Goal: Transaction & Acquisition: Download file/media

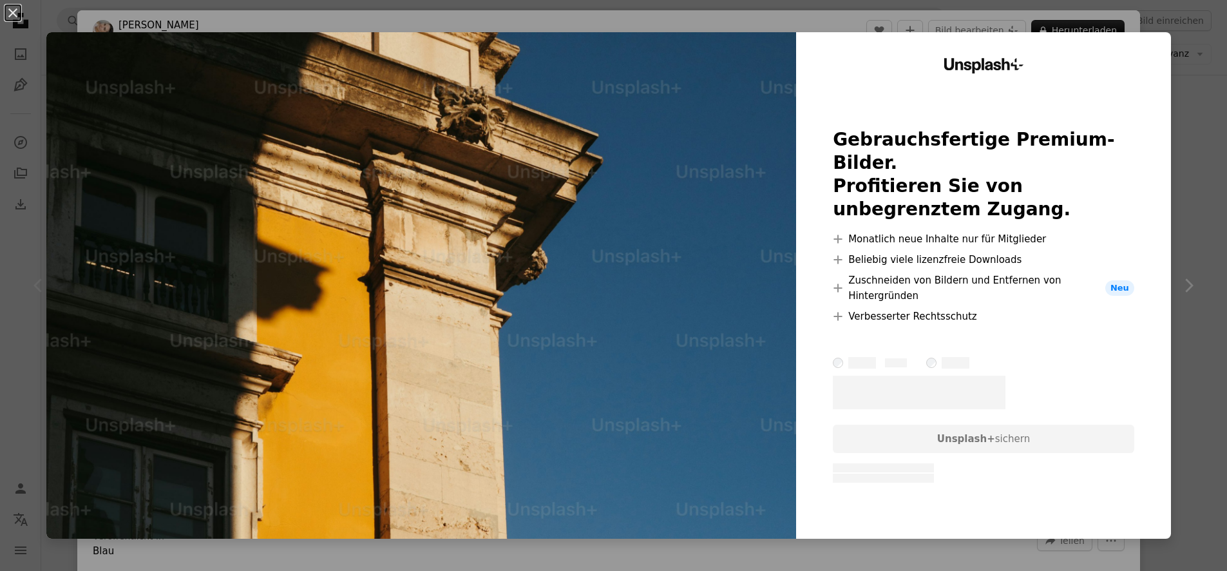
scroll to position [278, 0]
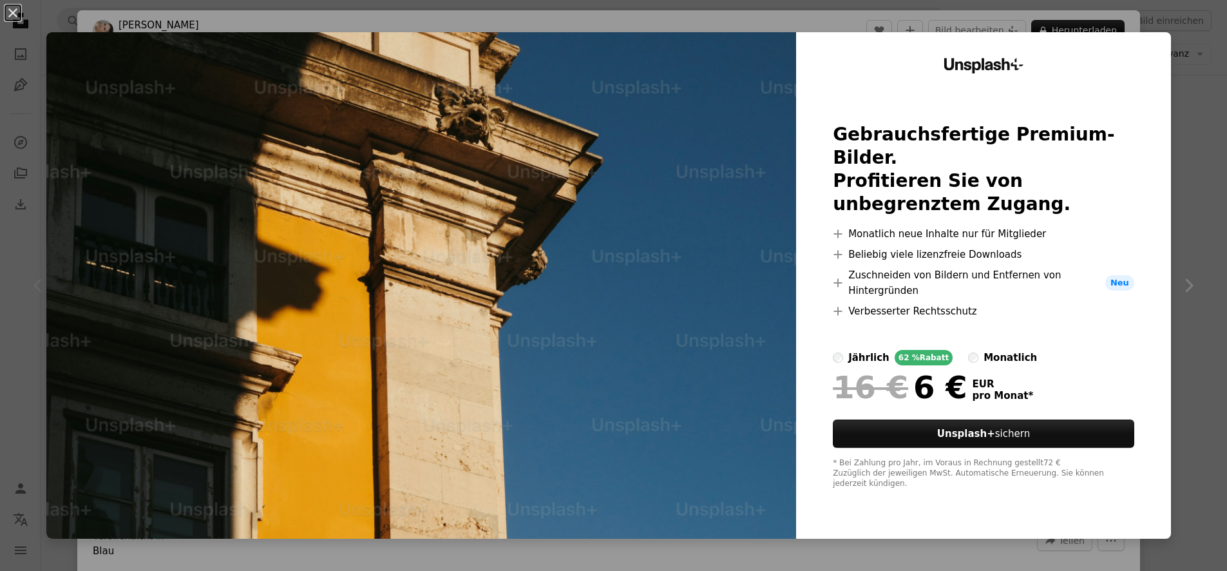
click at [5, 96] on div "An X shape Unsplash+ Gebrauchsfertige Premium-Bilder. Profitieren Sie von unbeg…" at bounding box center [613, 285] width 1227 height 571
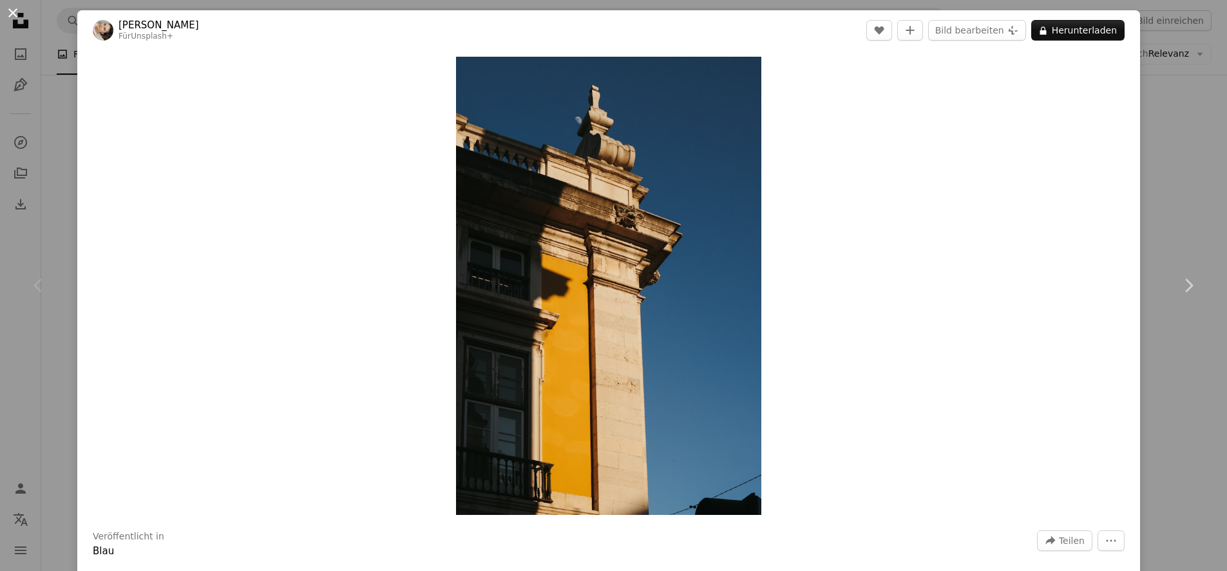
click at [12, 15] on button "An X shape" at bounding box center [12, 12] width 15 height 15
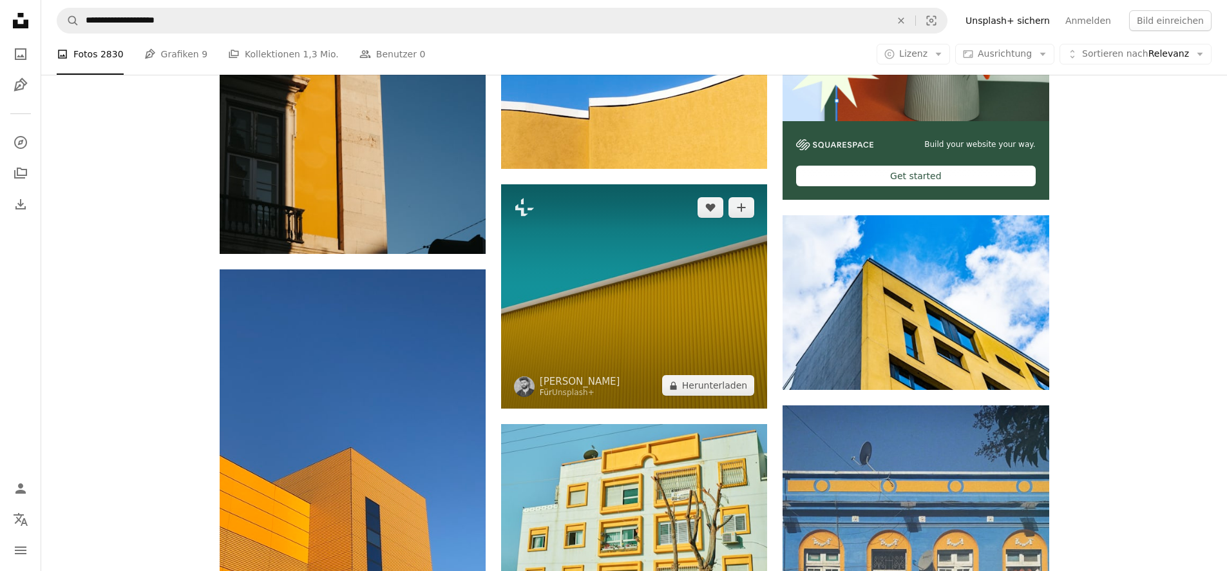
scroll to position [507, 0]
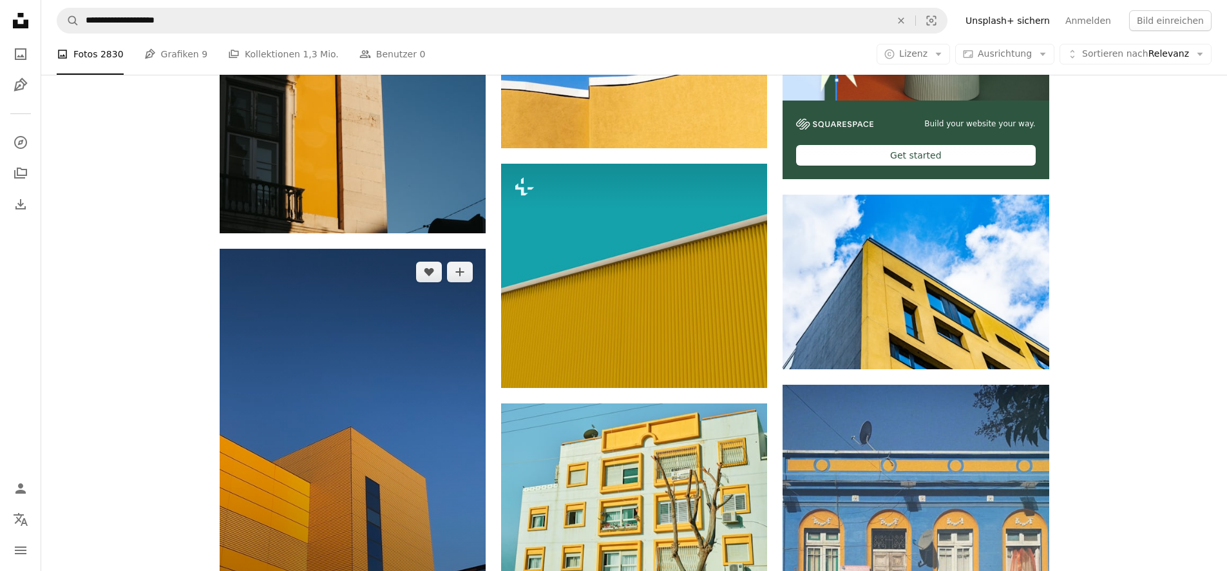
click at [393, 382] on img at bounding box center [353, 435] width 266 height 373
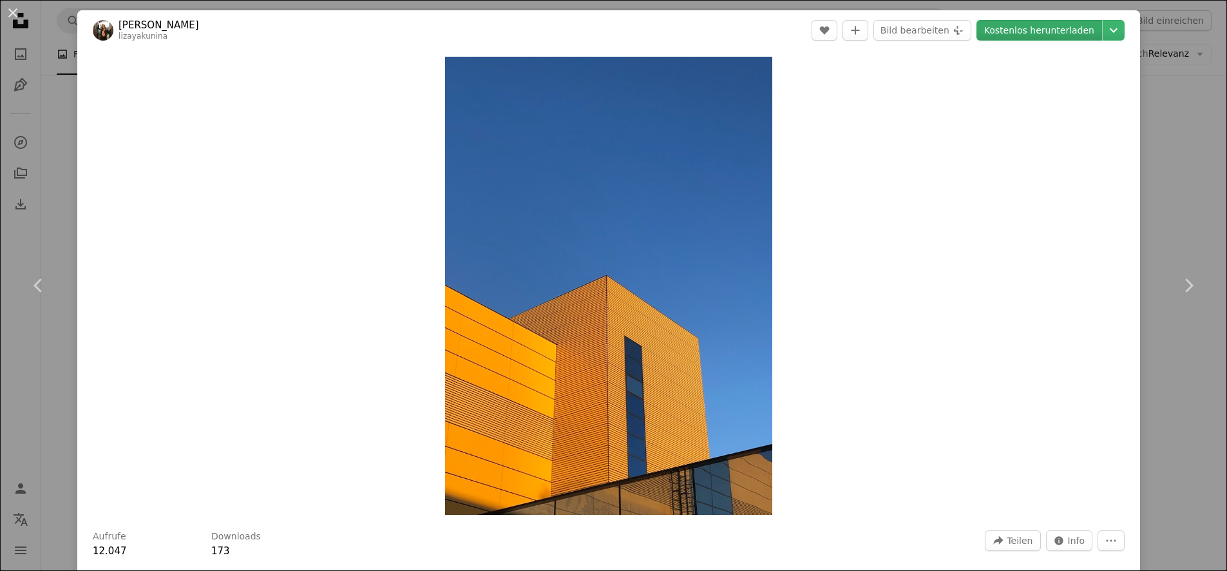
click at [1062, 28] on link "Kostenlos herunterladen" at bounding box center [1039, 30] width 126 height 21
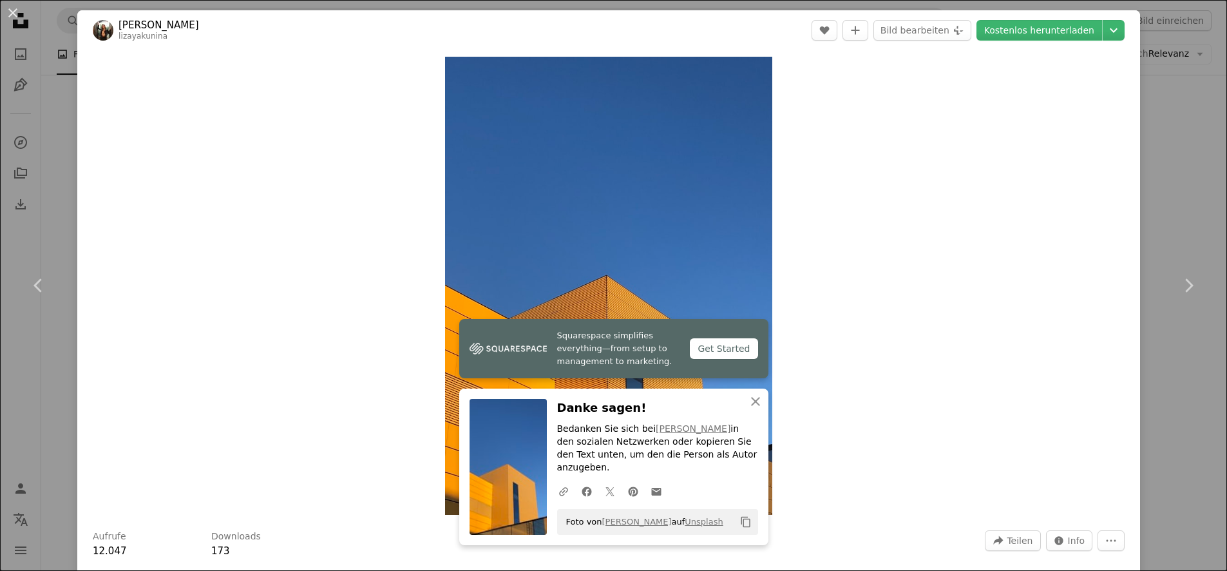
click at [49, 188] on div "An X shape Chevron left Chevron right Squarespace simplifies everything—from se…" at bounding box center [613, 285] width 1227 height 571
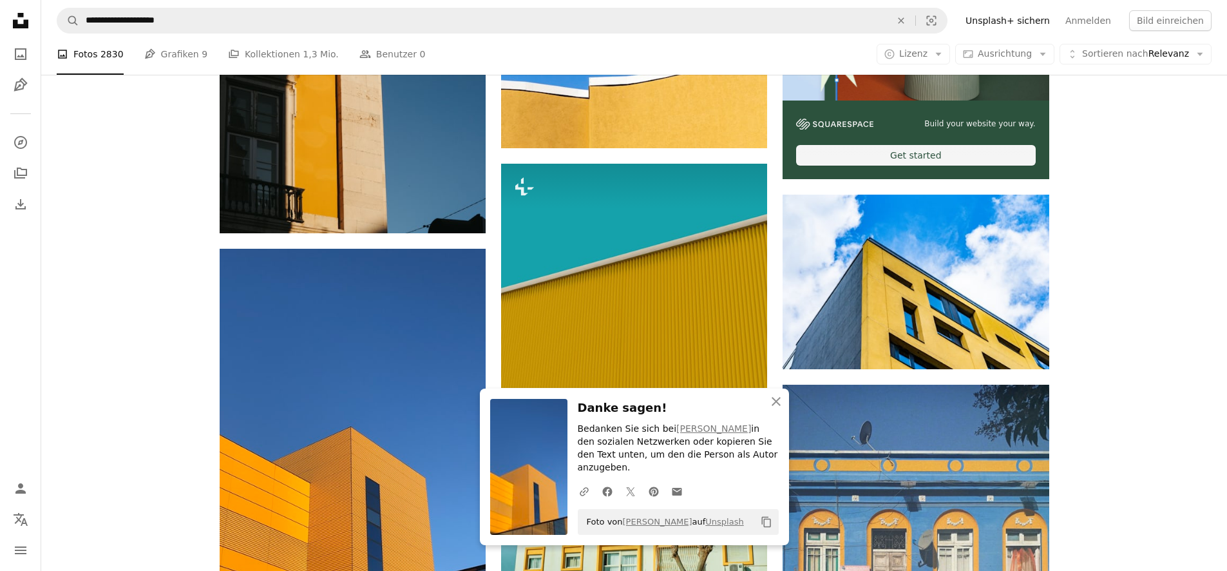
scroll to position [286, 0]
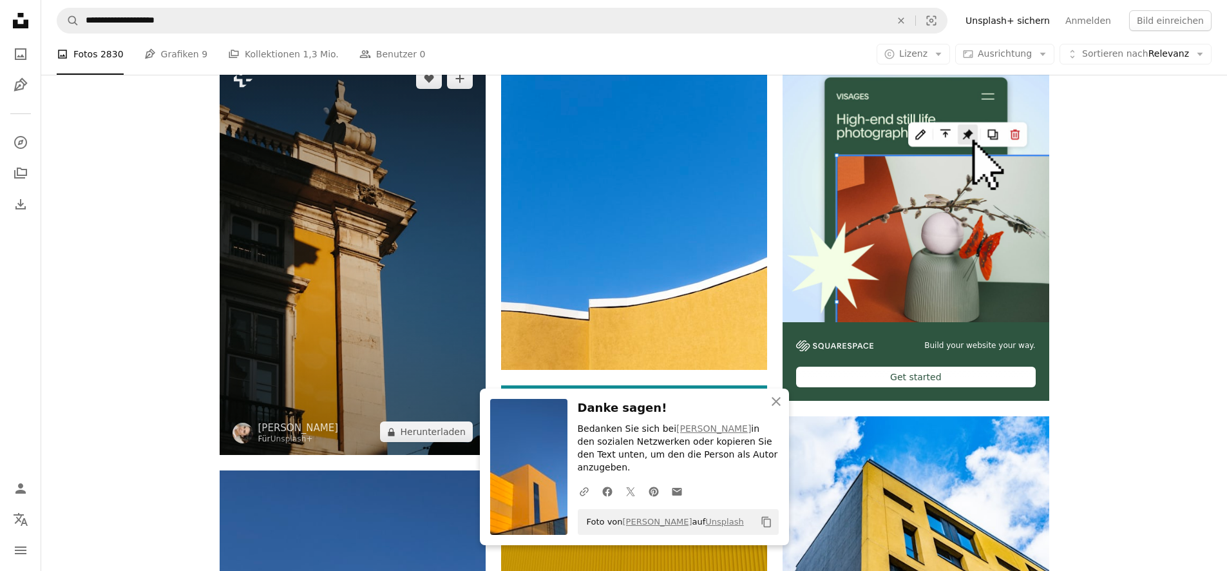
click at [374, 316] on img at bounding box center [353, 254] width 266 height 399
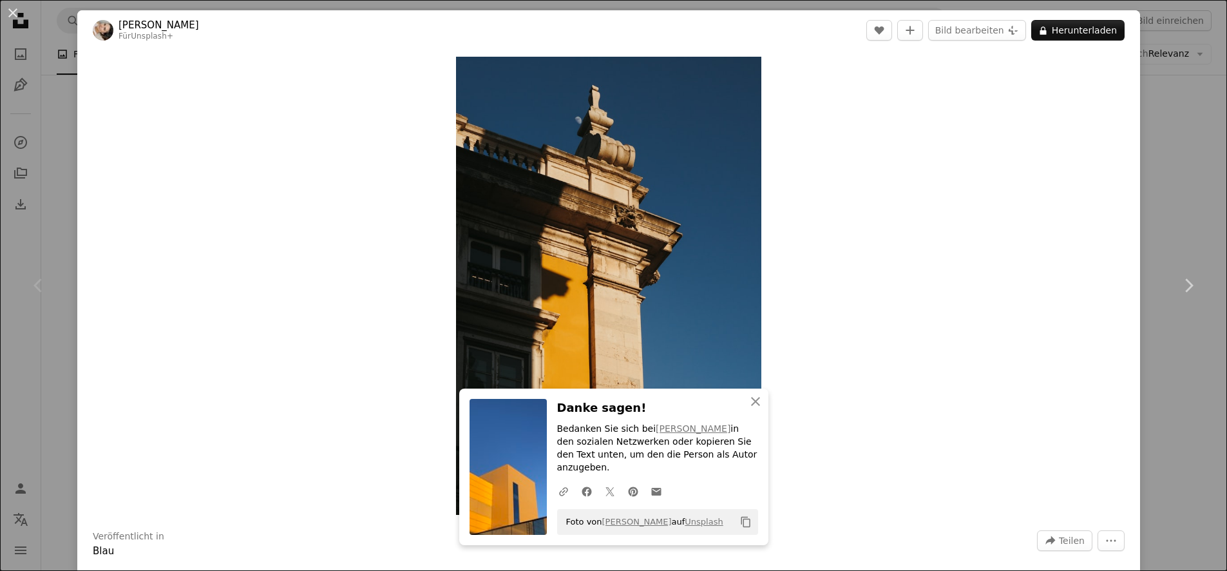
click at [58, 137] on div "An X shape Chevron left Chevron right An X shape Schließen Danke sagen! Bedanke…" at bounding box center [613, 285] width 1227 height 571
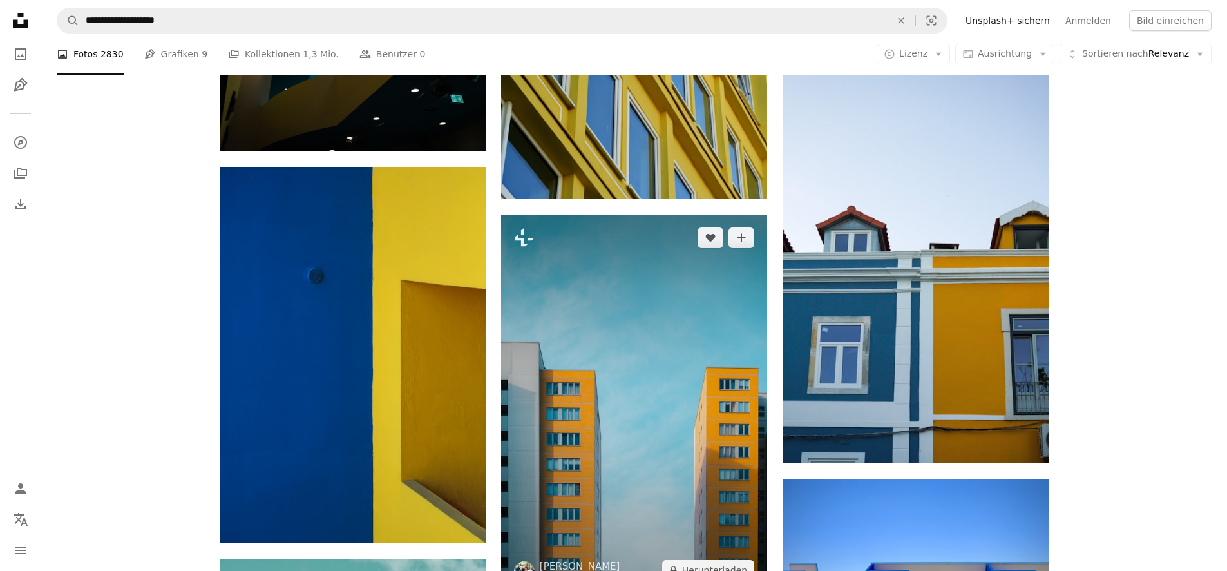
scroll to position [1682, 0]
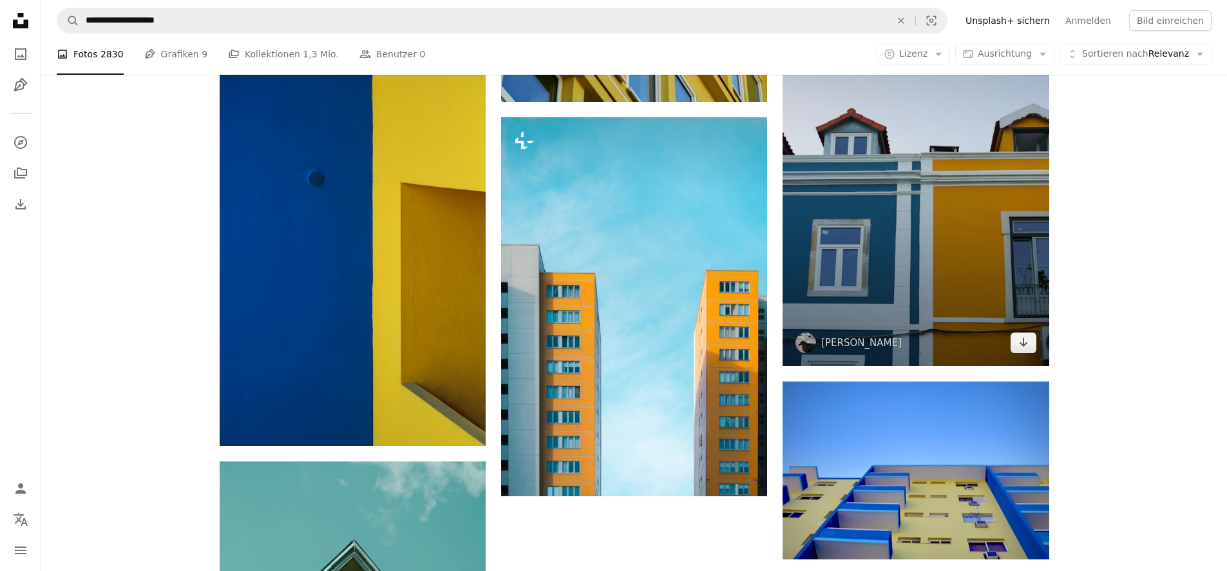
click at [968, 218] on img at bounding box center [915, 158] width 266 height 416
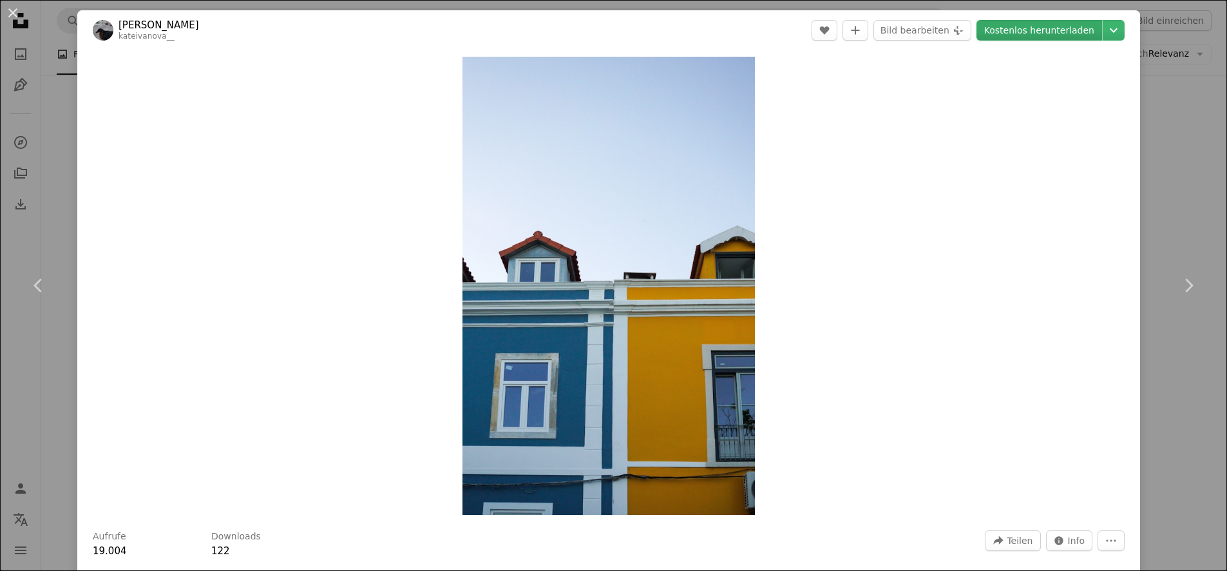
click at [1077, 30] on link "Kostenlos herunterladen" at bounding box center [1039, 30] width 126 height 21
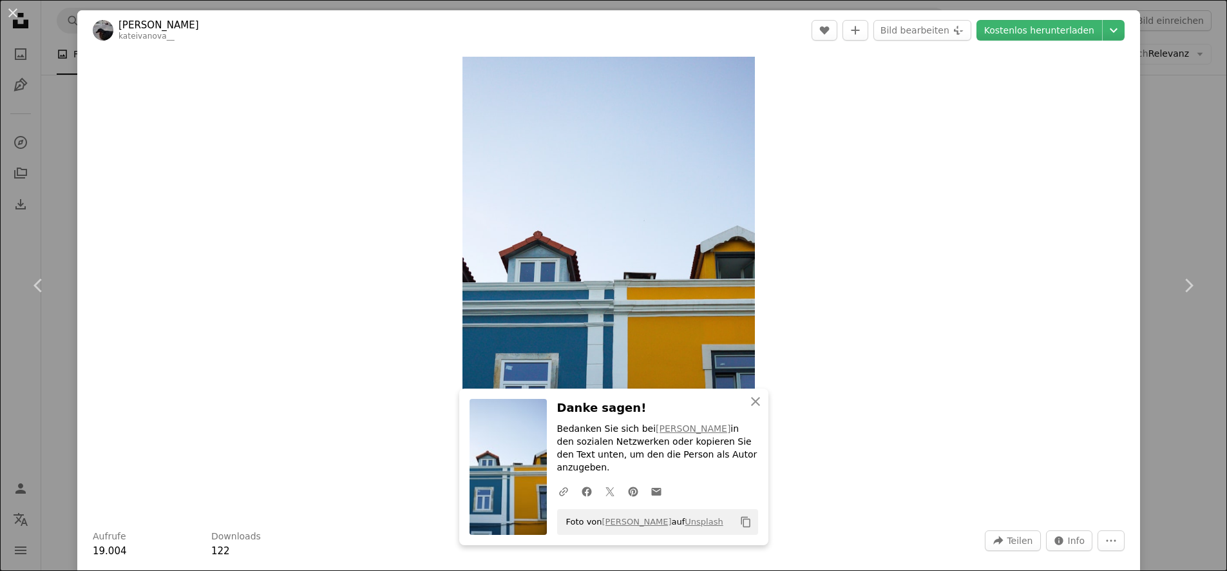
click at [1153, 193] on div "An X shape Chevron left Chevron right An X shape Schließen Danke sagen! Bedanke…" at bounding box center [613, 285] width 1227 height 571
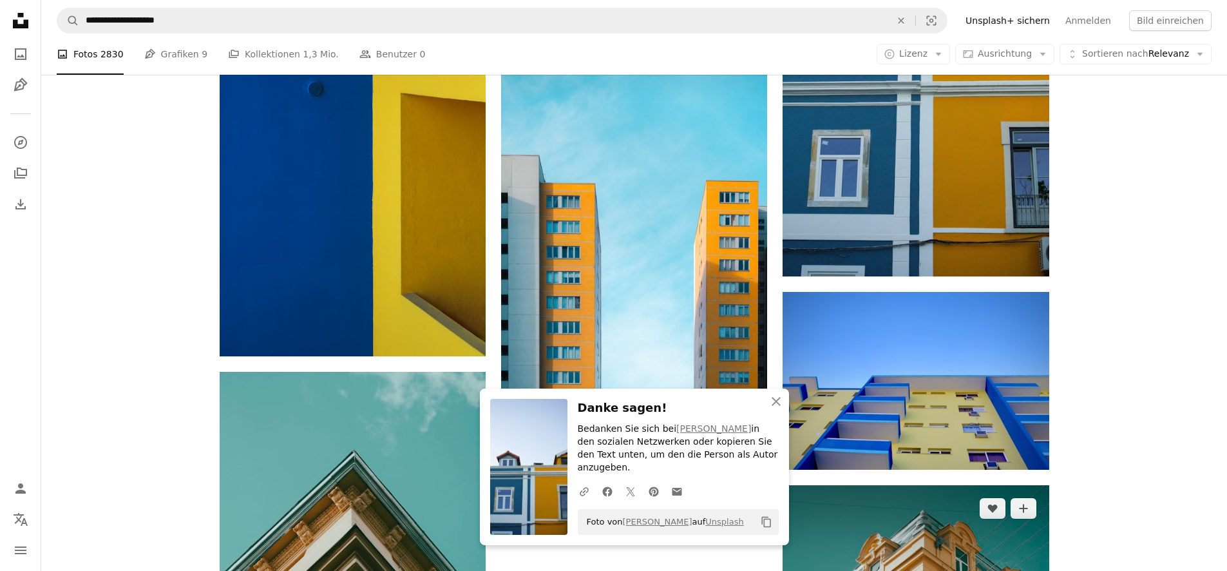
scroll to position [2015, 0]
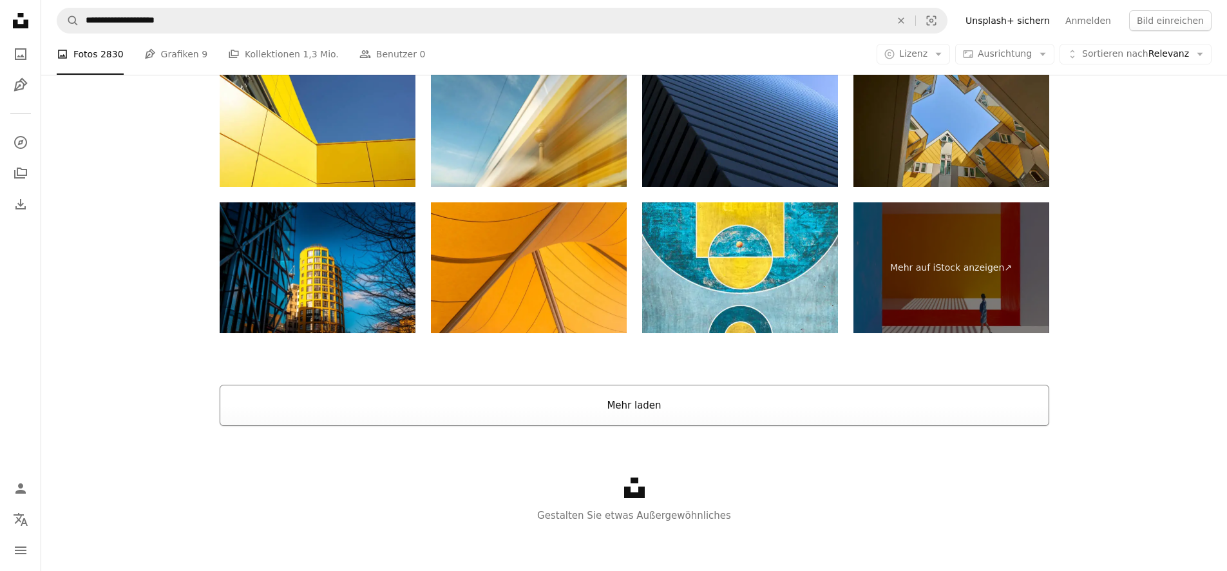
click at [634, 406] on button "Mehr laden" at bounding box center [634, 404] width 829 height 41
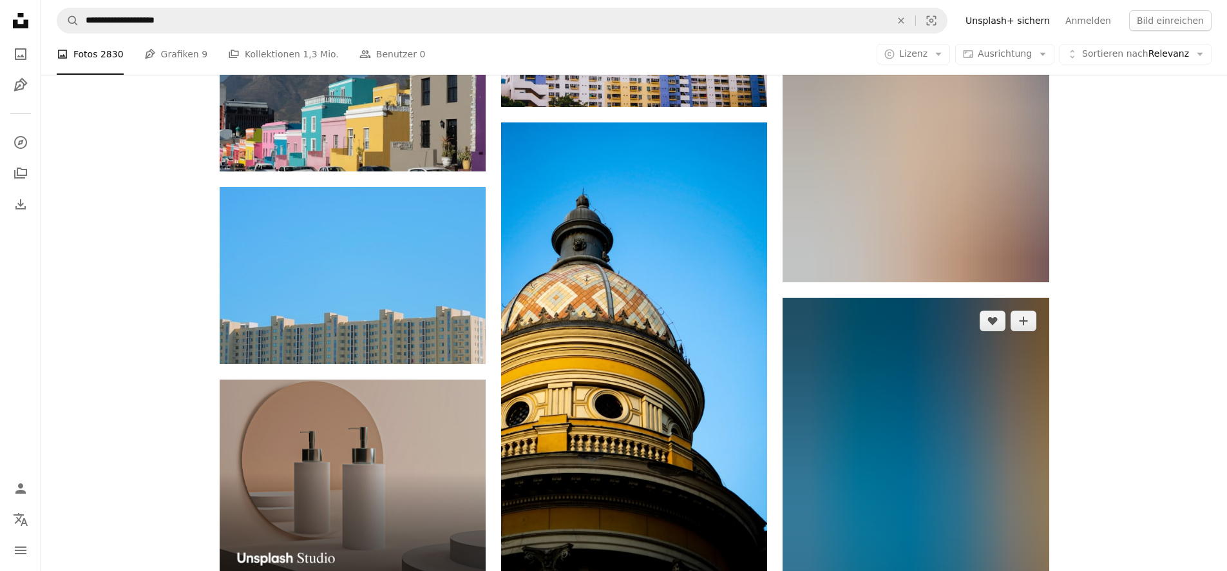
scroll to position [3160, 0]
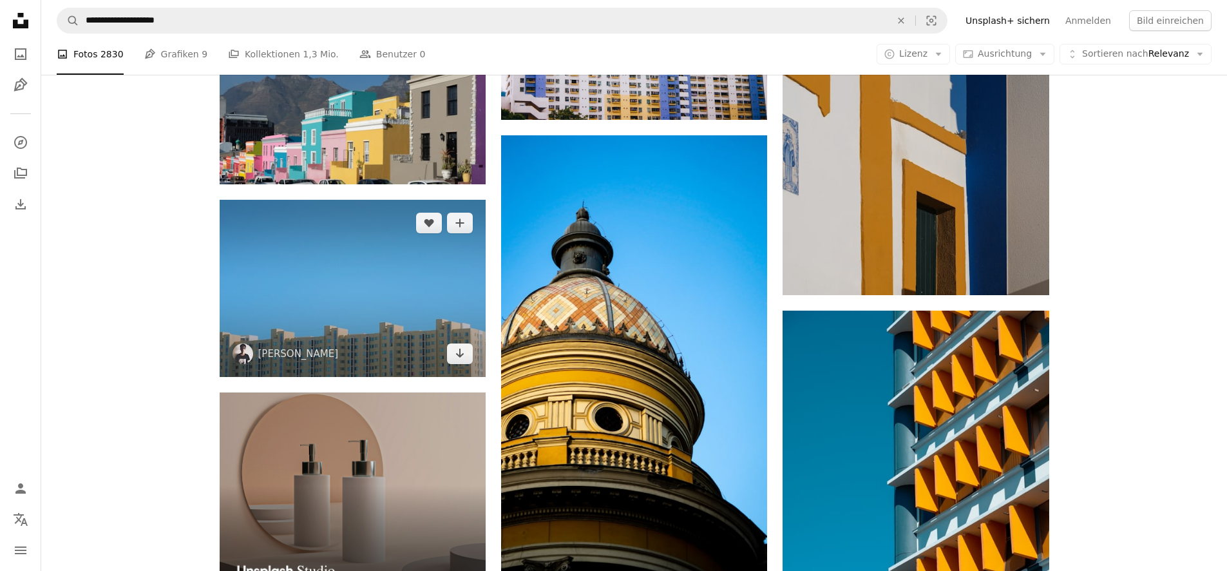
click at [388, 304] on img at bounding box center [353, 288] width 266 height 177
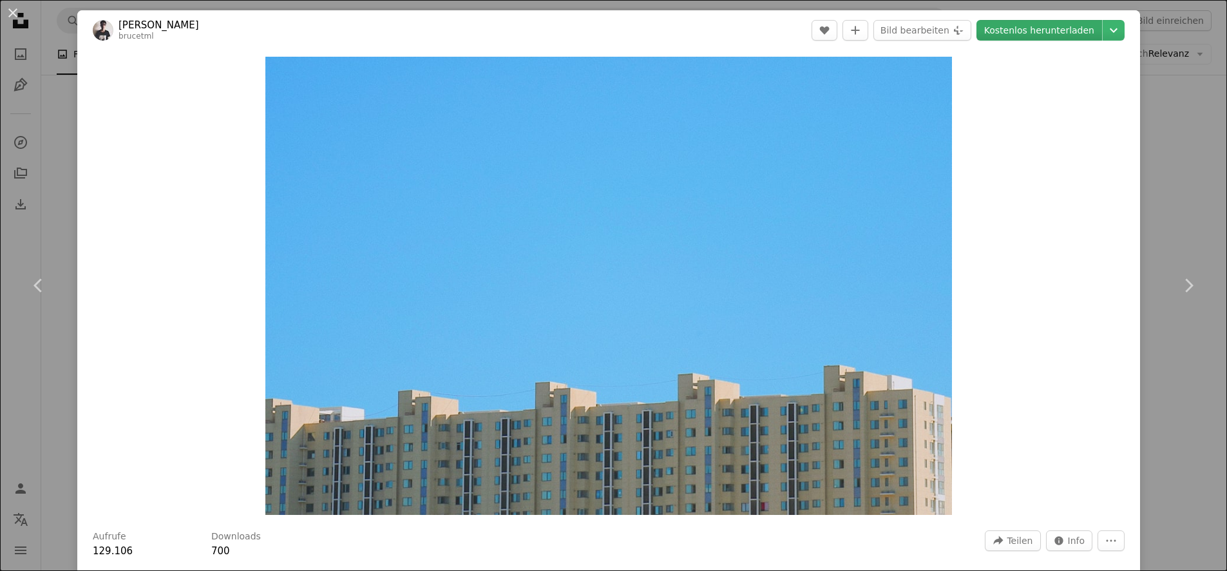
click at [1051, 34] on link "Kostenlos herunterladen" at bounding box center [1039, 30] width 126 height 21
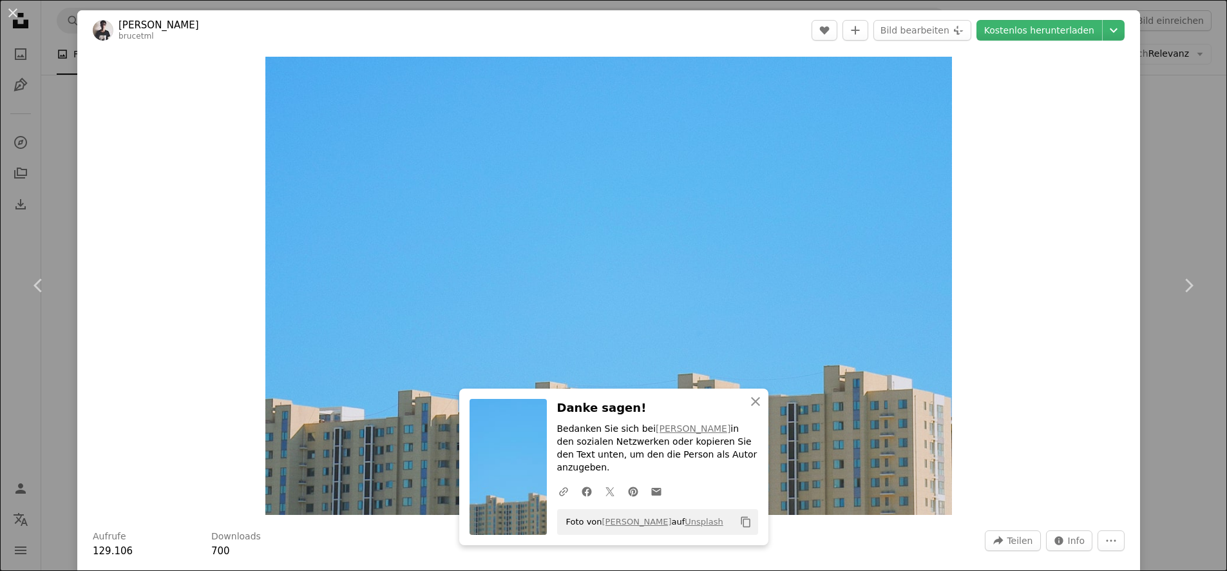
click at [65, 103] on div "An X shape Chevron left Chevron right An X shape Schließen Danke sagen! Bedanke…" at bounding box center [613, 285] width 1227 height 571
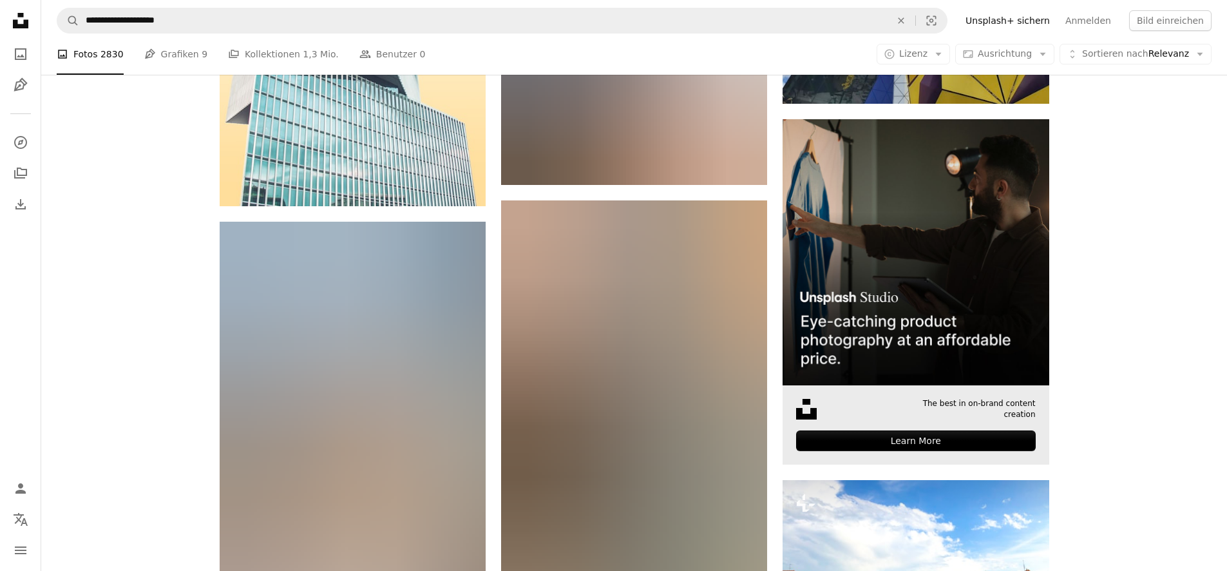
scroll to position [7075, 0]
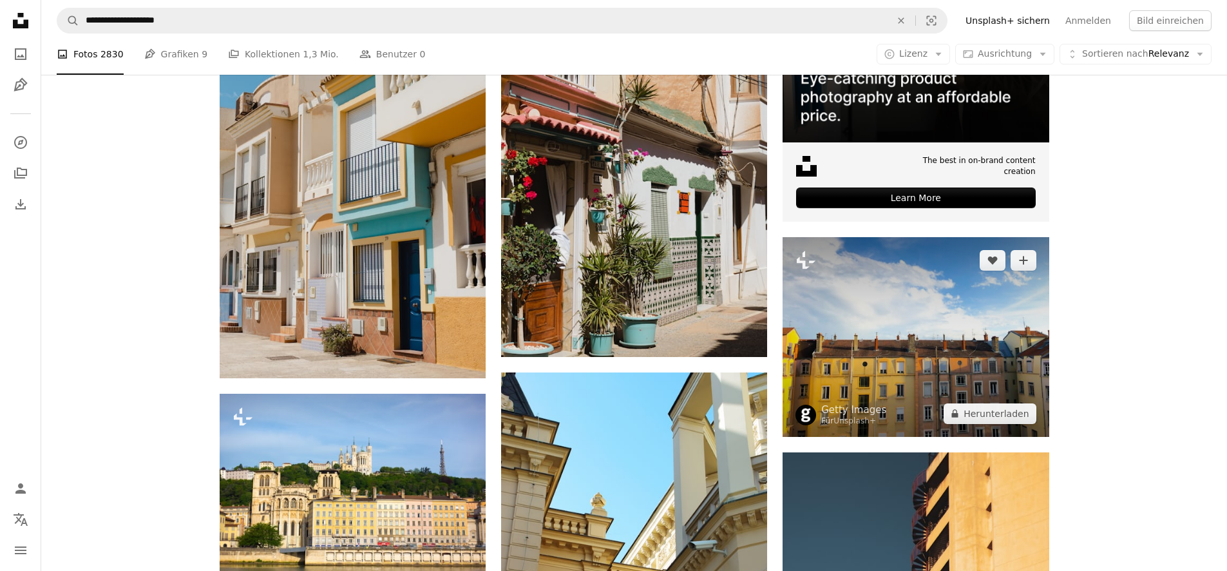
click at [908, 373] on img at bounding box center [915, 337] width 266 height 200
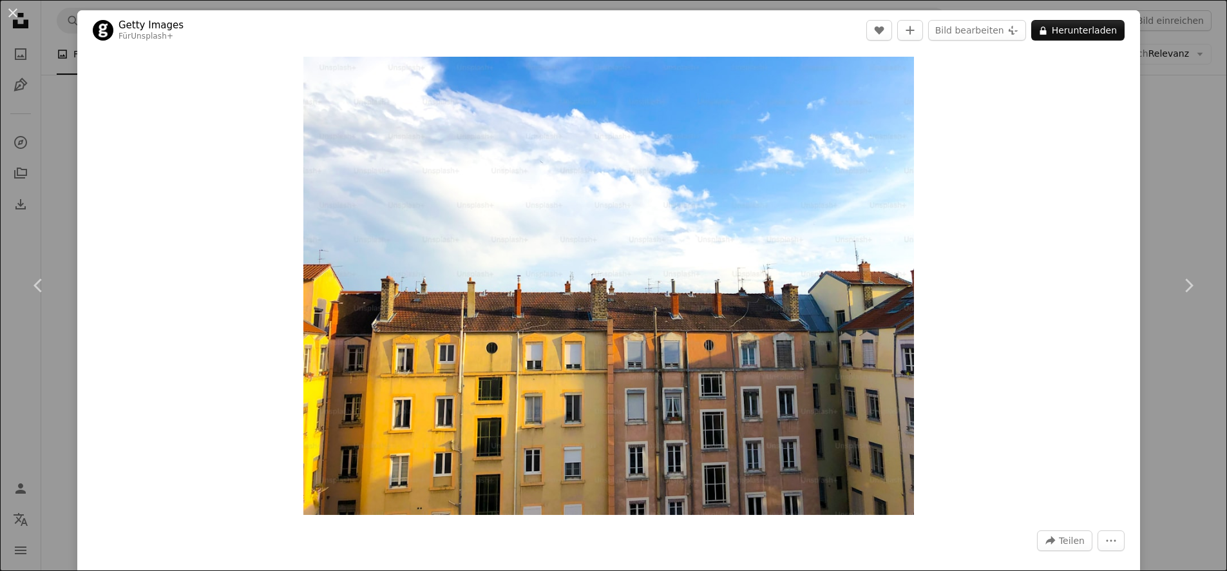
click at [62, 91] on div "An X shape Chevron left Chevron right Getty Images Für Unsplash+ A heart A plus…" at bounding box center [613, 285] width 1227 height 571
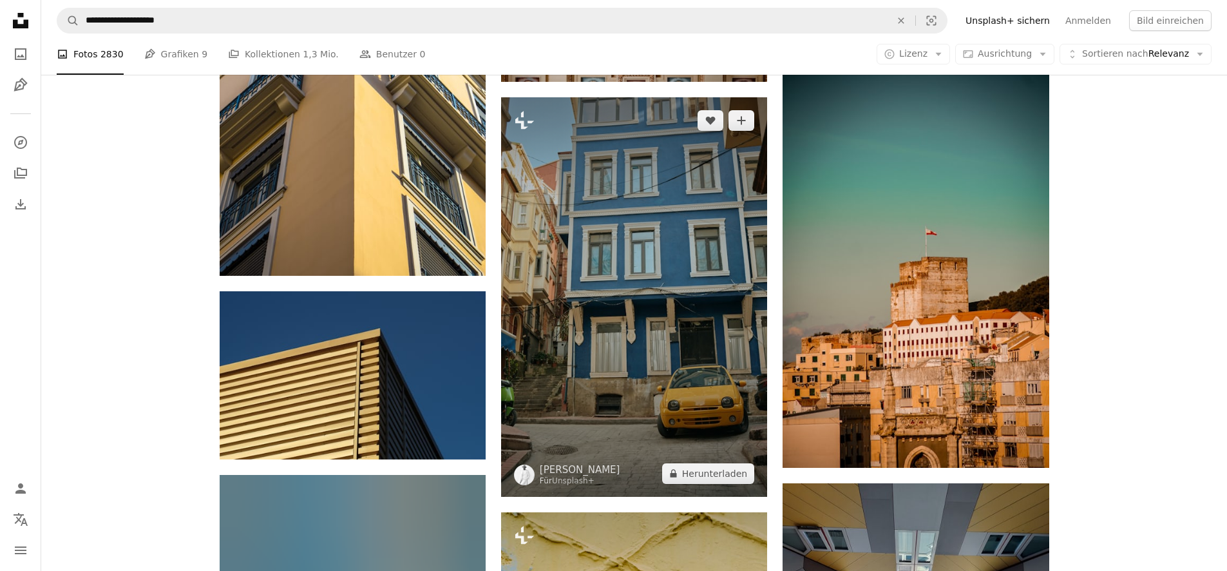
scroll to position [9052, 0]
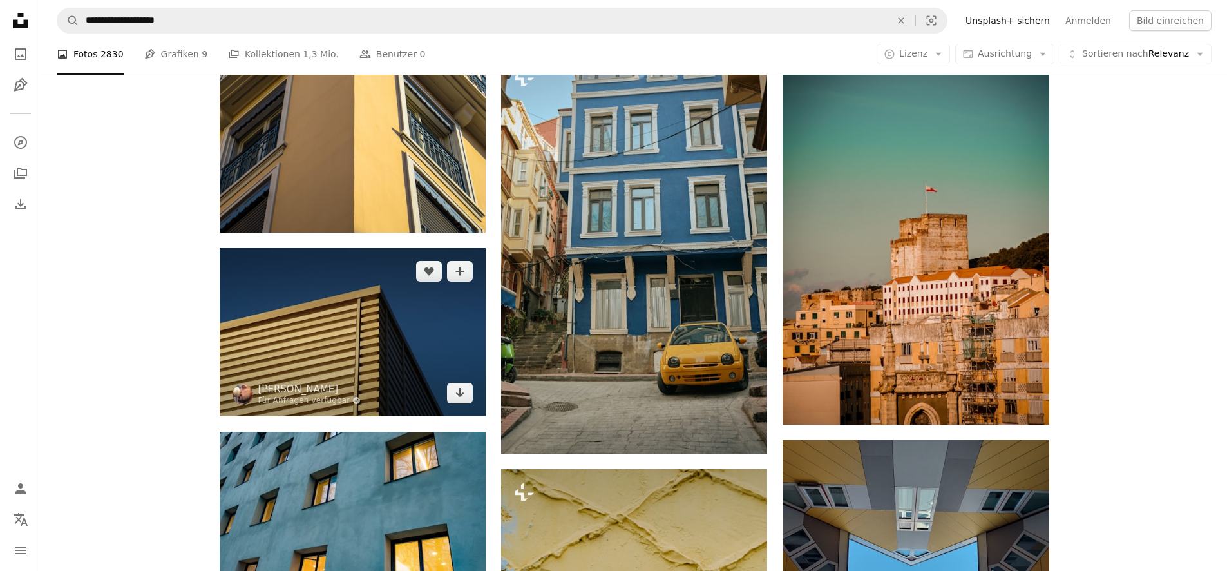
click at [401, 328] on img at bounding box center [353, 331] width 266 height 167
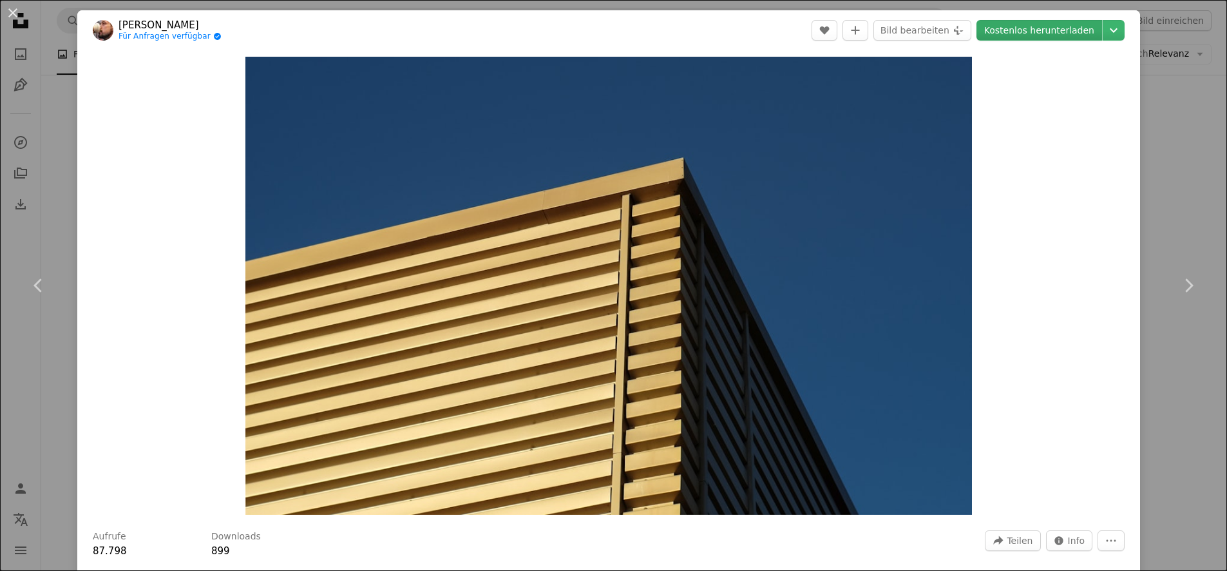
click at [1066, 32] on link "Kostenlos herunterladen" at bounding box center [1039, 30] width 126 height 21
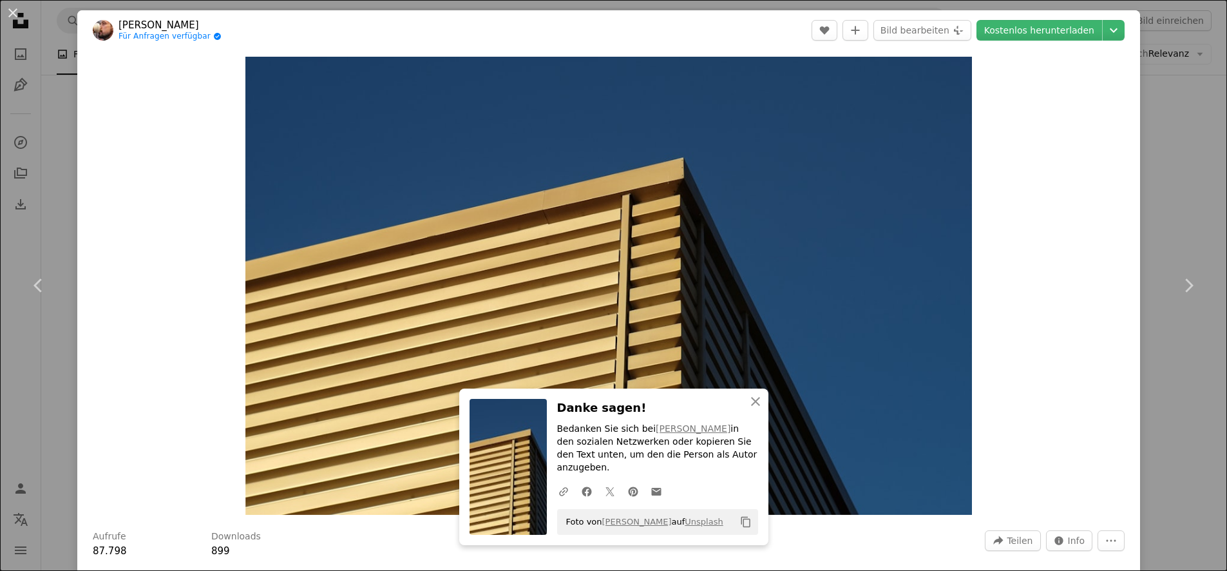
click at [45, 73] on div "An X shape Chevron left Chevron right An X shape Schließen Danke sagen! Bedanke…" at bounding box center [613, 285] width 1227 height 571
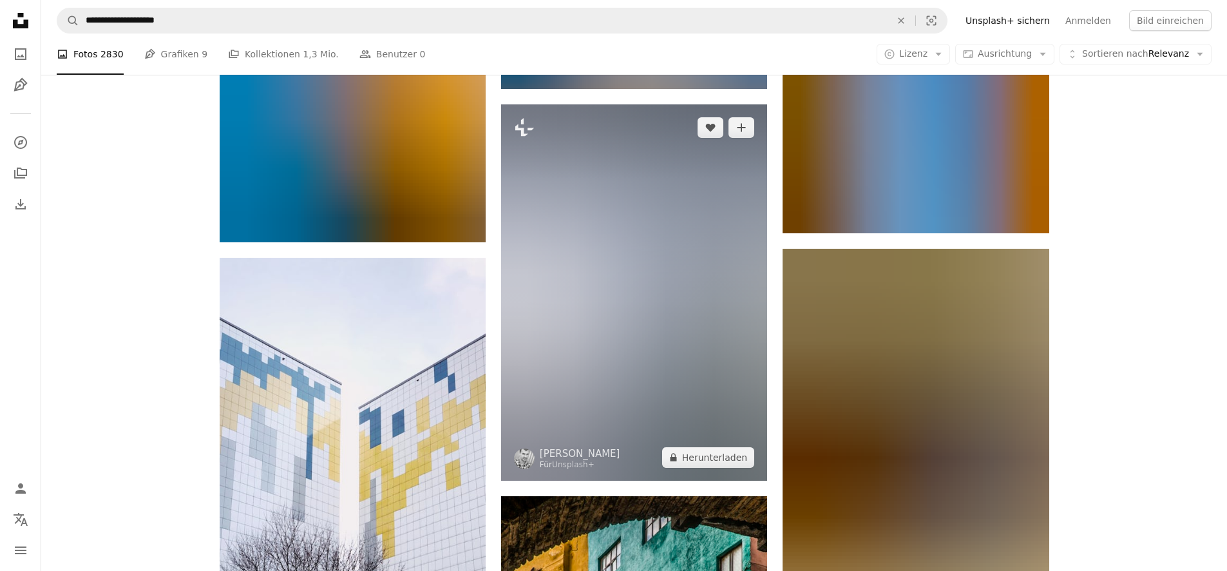
scroll to position [11428, 0]
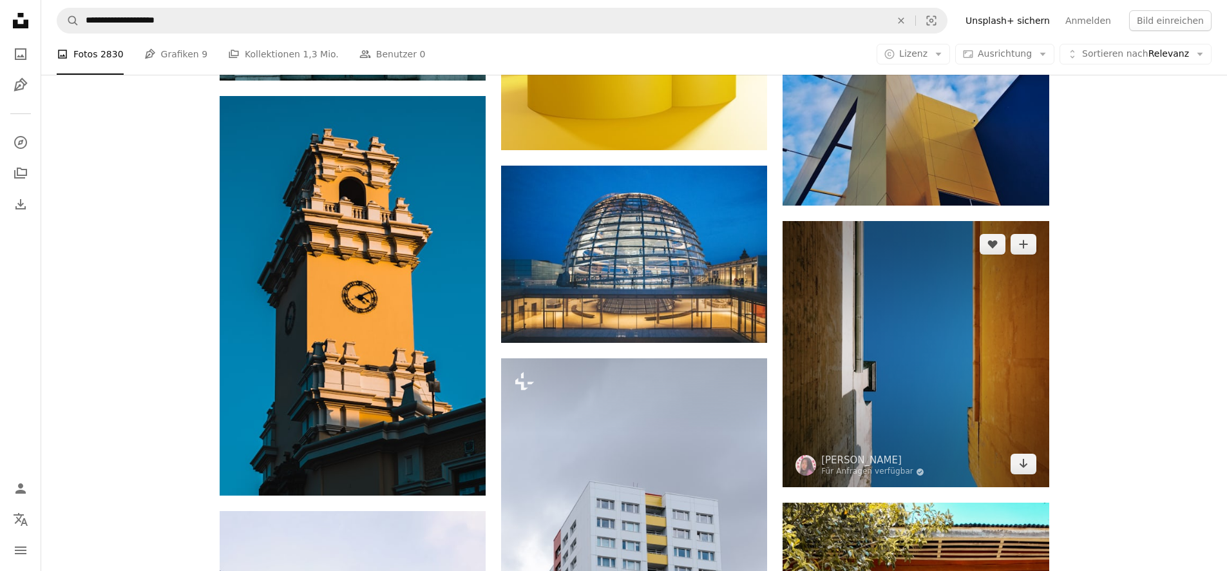
click at [901, 399] on img at bounding box center [915, 354] width 266 height 266
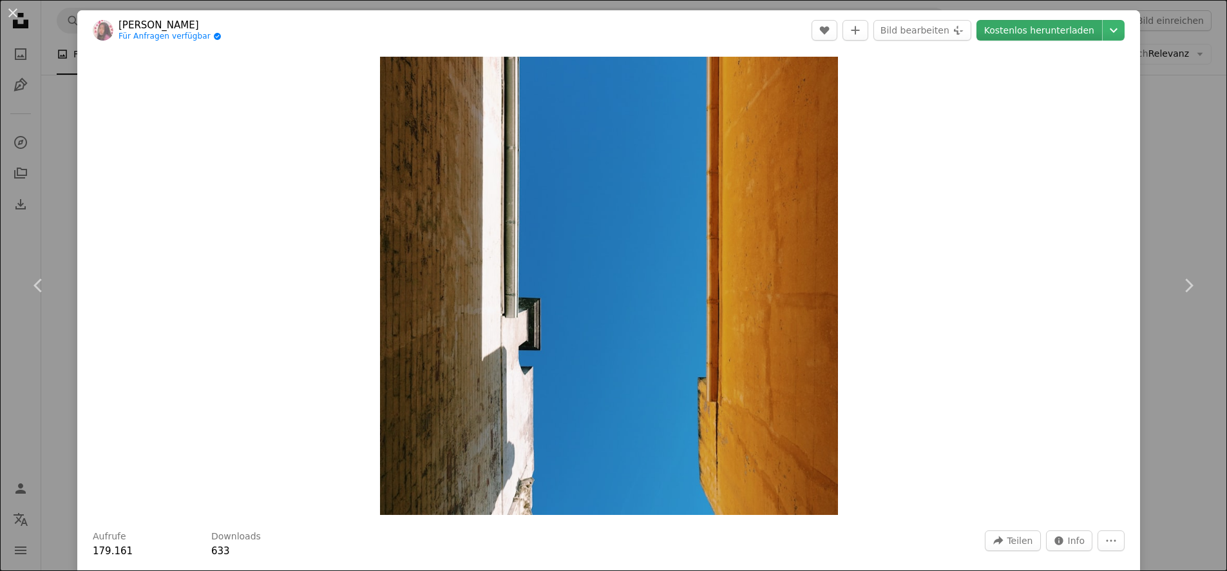
click at [1037, 35] on link "Kostenlos herunterladen" at bounding box center [1039, 30] width 126 height 21
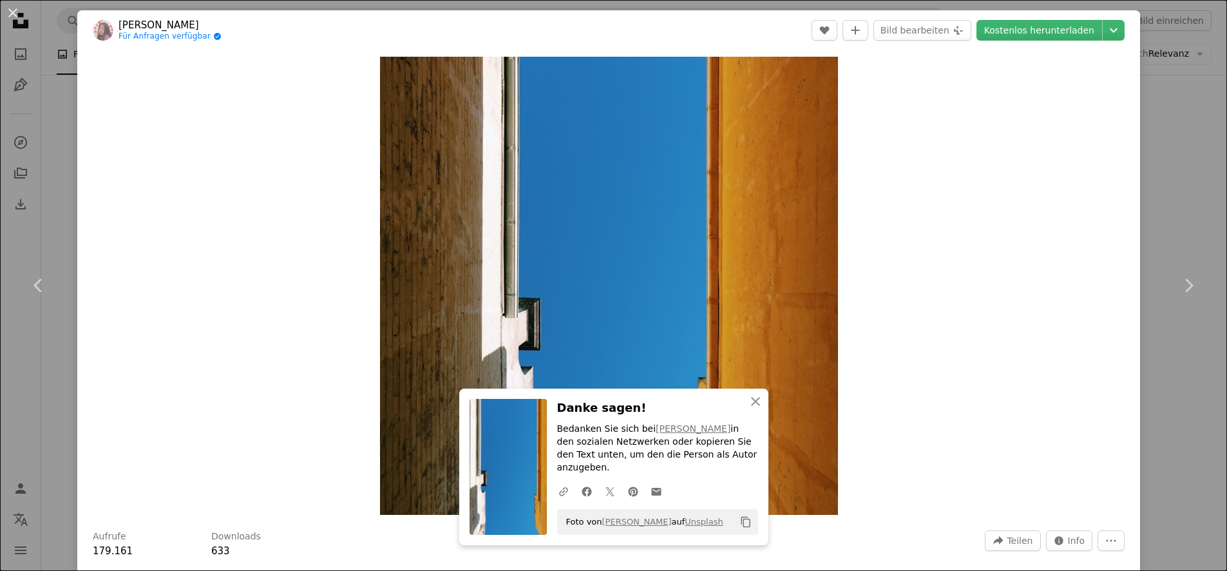
click at [59, 207] on div "An X shape Chevron left Chevron right An X shape Schließen Danke sagen! Bedanke…" at bounding box center [613, 285] width 1227 height 571
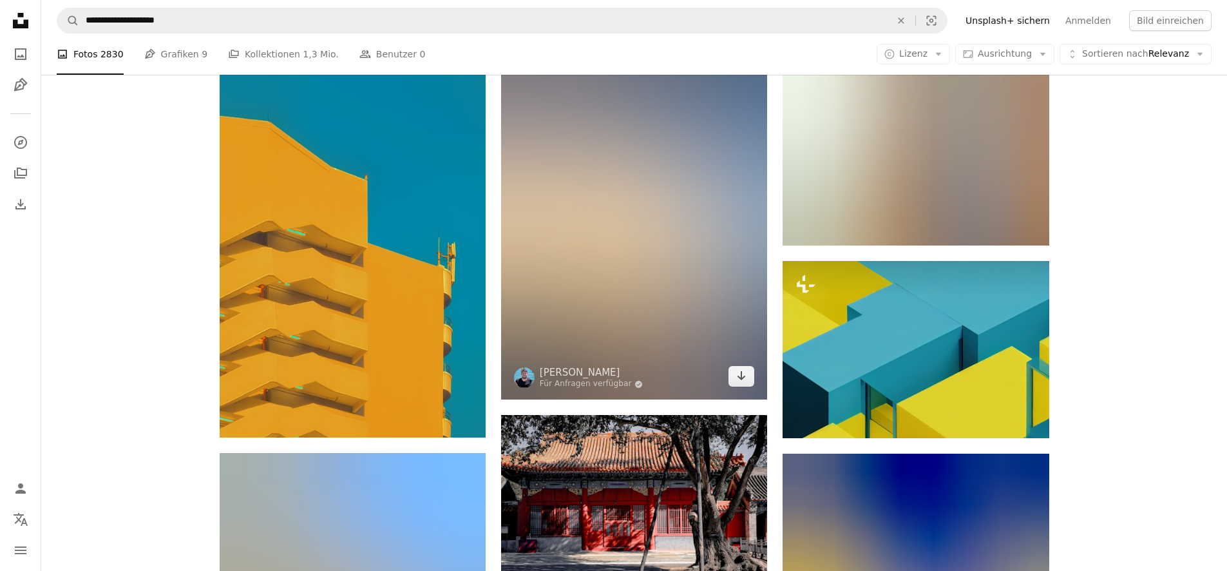
scroll to position [17199, 0]
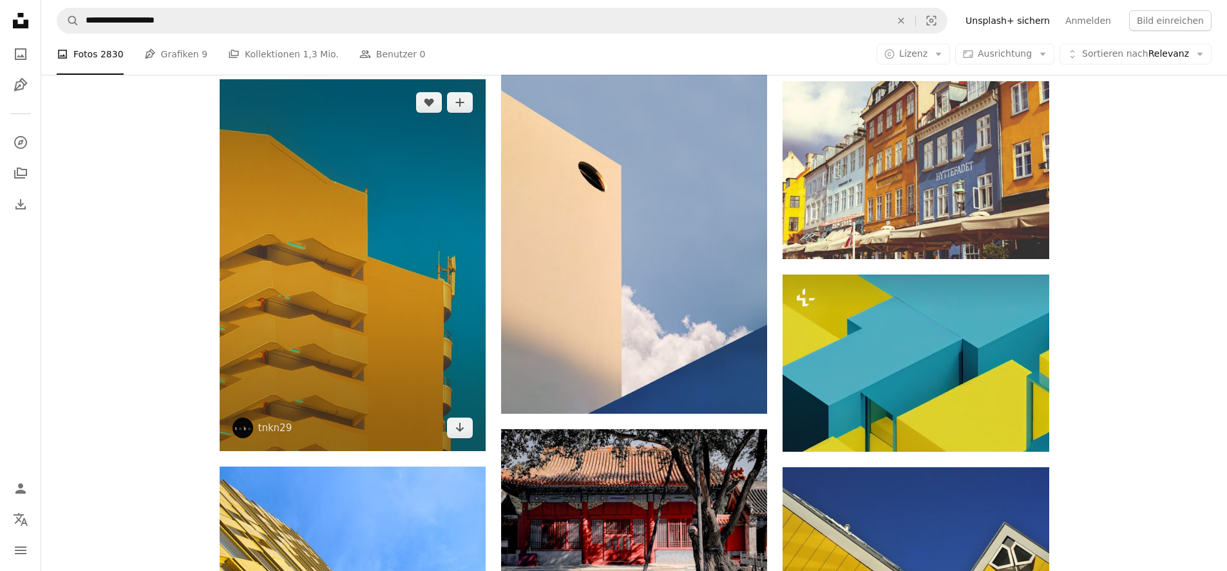
click at [355, 285] on img at bounding box center [353, 265] width 266 height 372
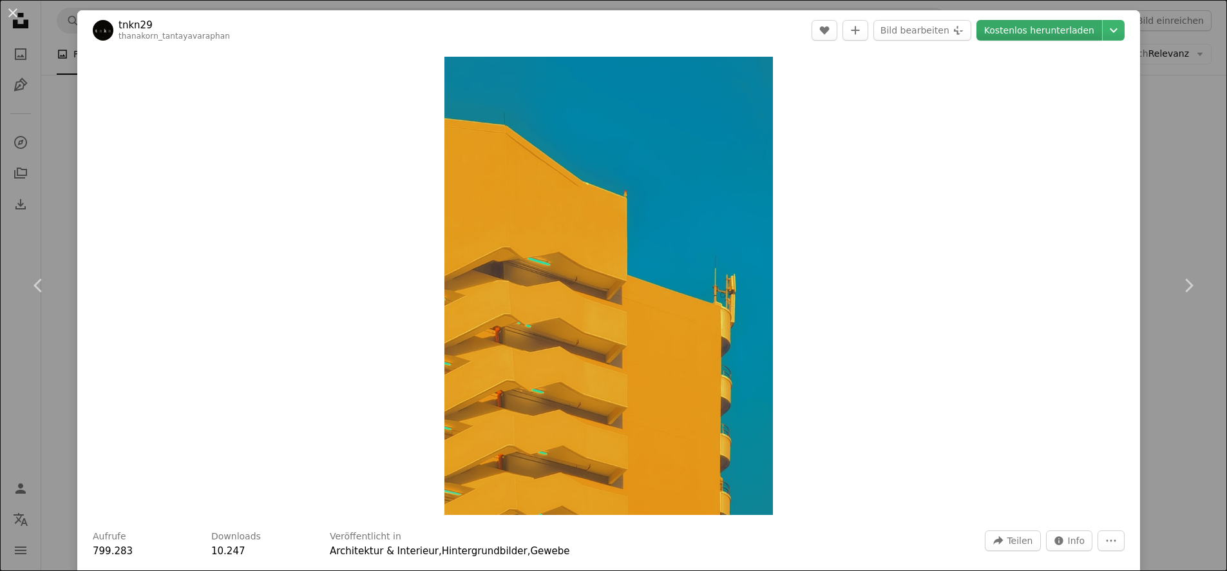
click at [1024, 26] on link "Kostenlos herunterladen" at bounding box center [1039, 30] width 126 height 21
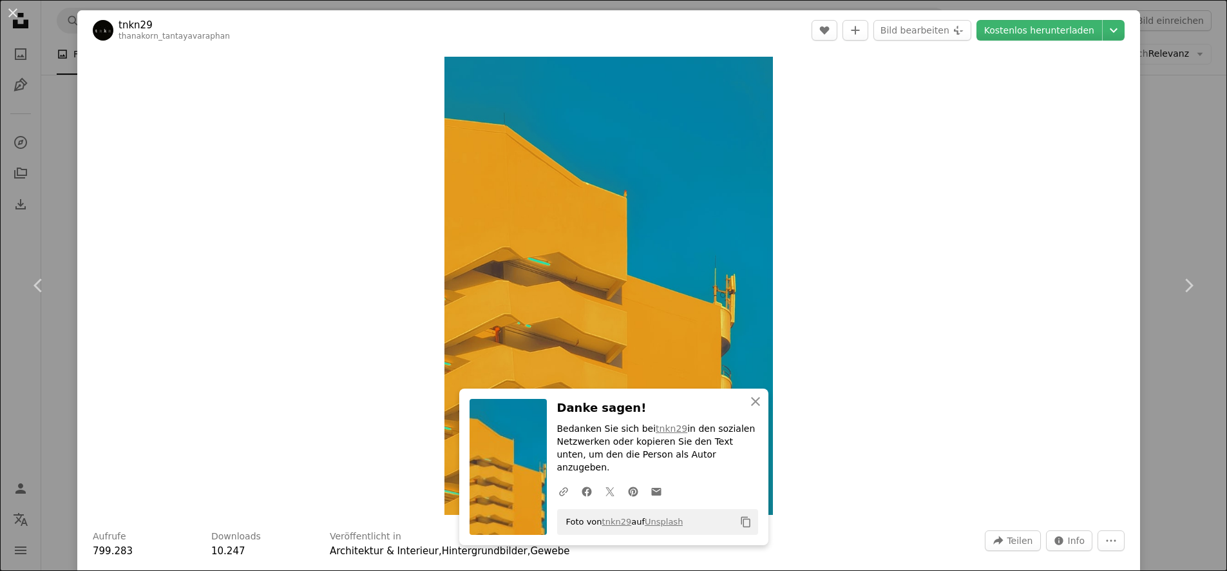
click at [47, 160] on div "An X shape Chevron left Chevron right An X shape Schließen Danke sagen! Bedanke…" at bounding box center [613, 285] width 1227 height 571
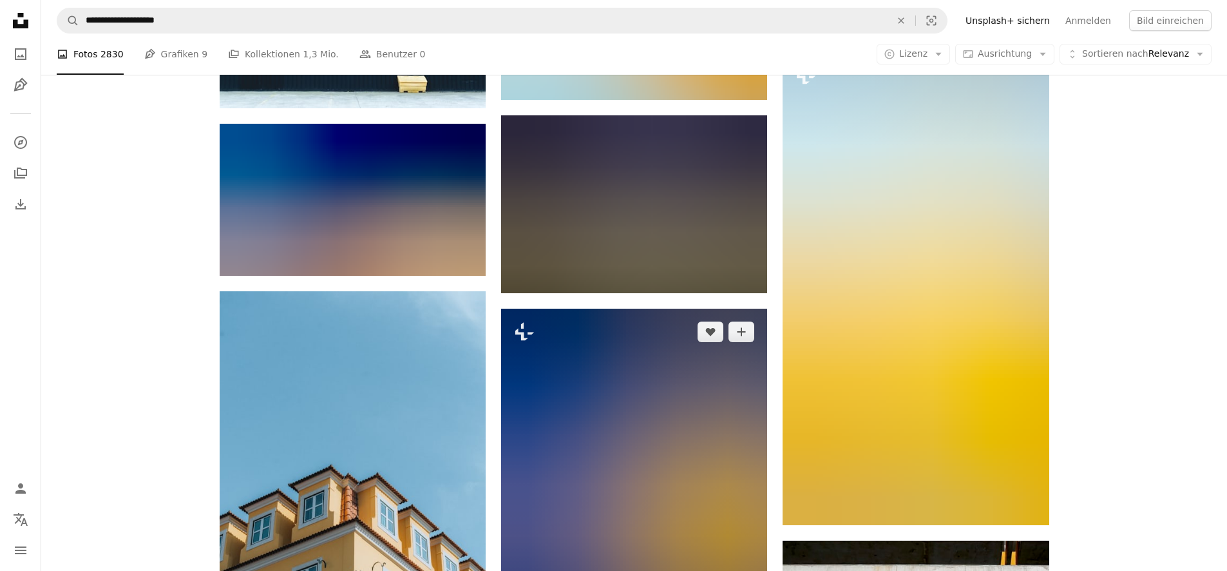
scroll to position [20359, 0]
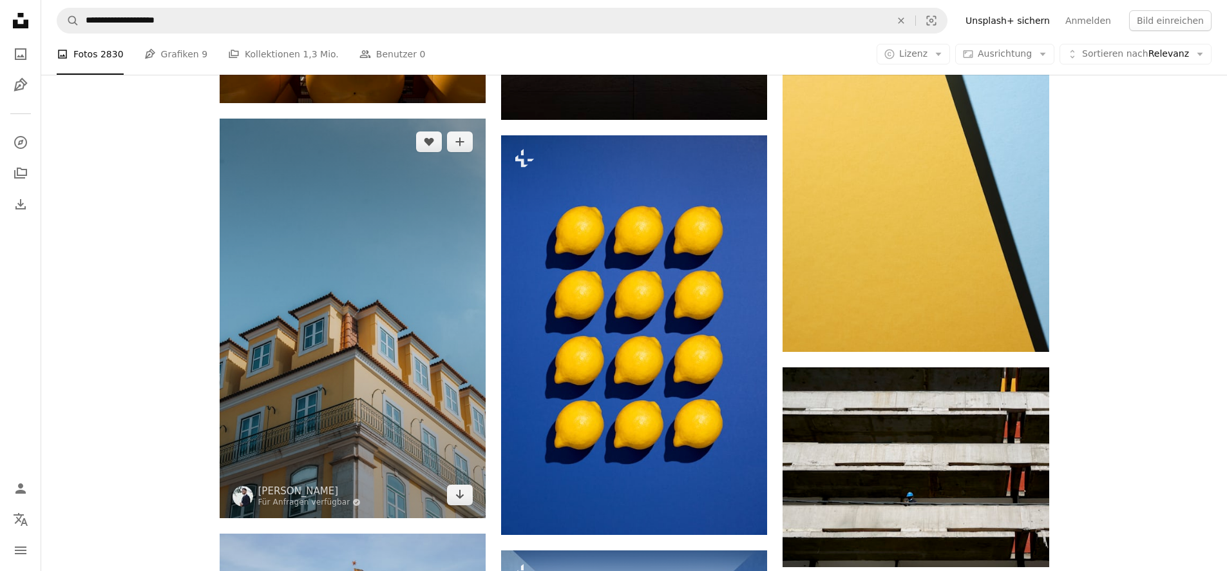
click at [397, 261] on img at bounding box center [353, 317] width 266 height 399
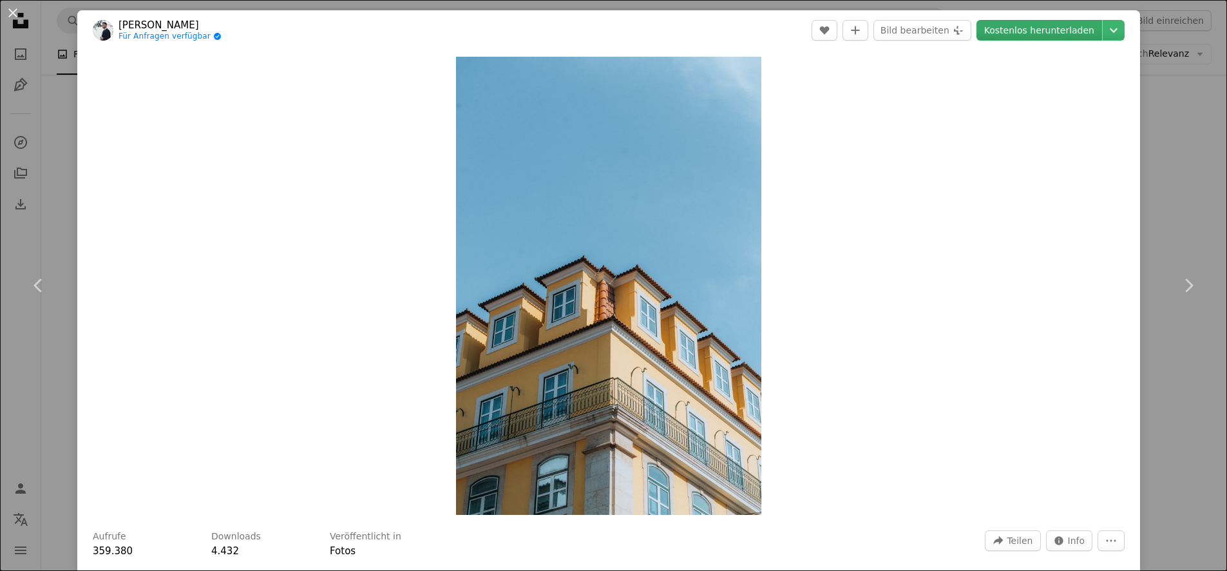
click at [1008, 35] on link "Kostenlos herunterladen" at bounding box center [1039, 30] width 126 height 21
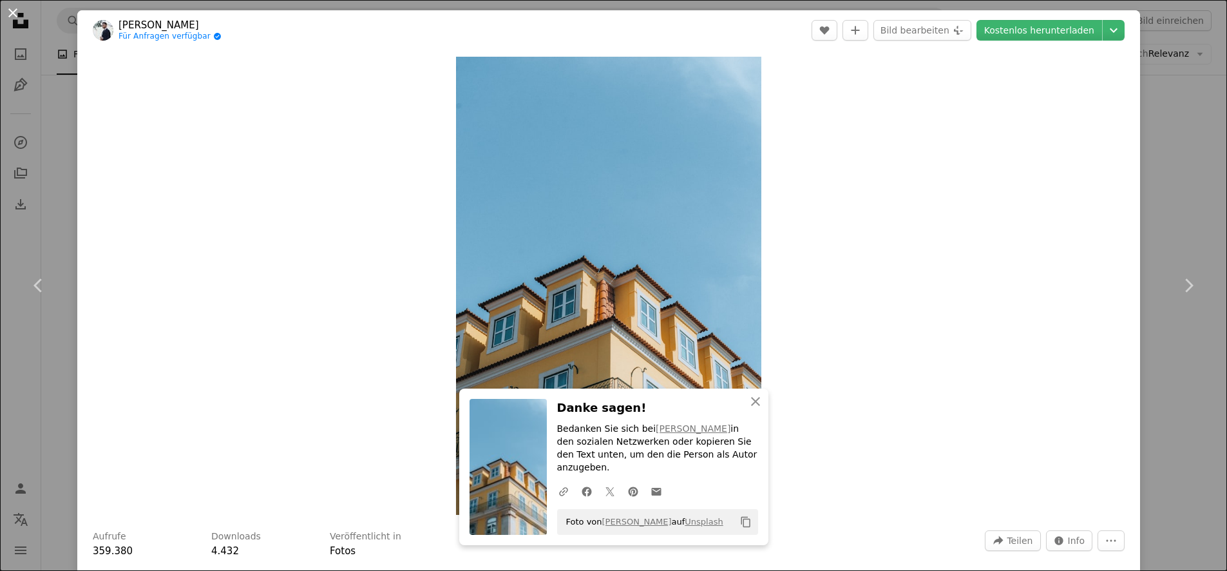
click at [13, 17] on button "An X shape" at bounding box center [12, 12] width 15 height 15
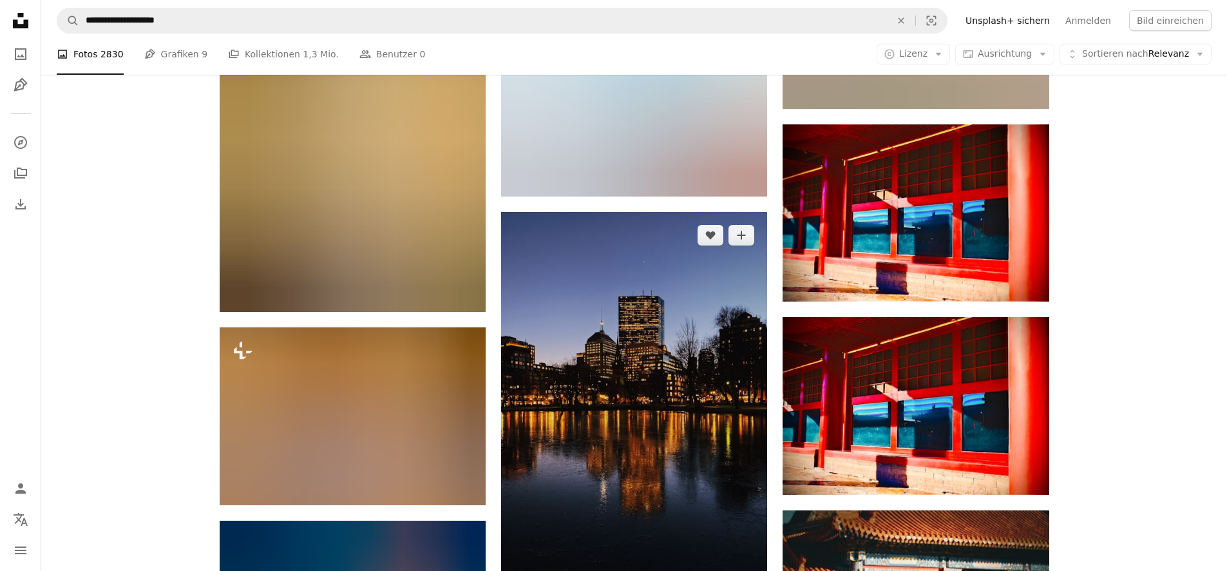
scroll to position [22641, 0]
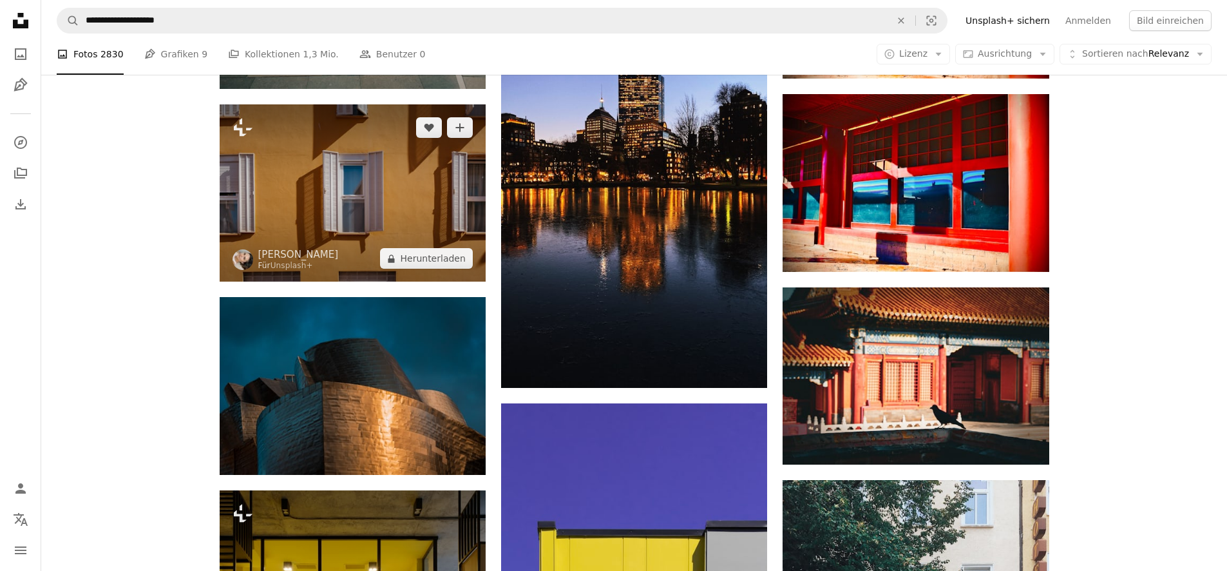
click at [402, 198] on img at bounding box center [353, 192] width 266 height 177
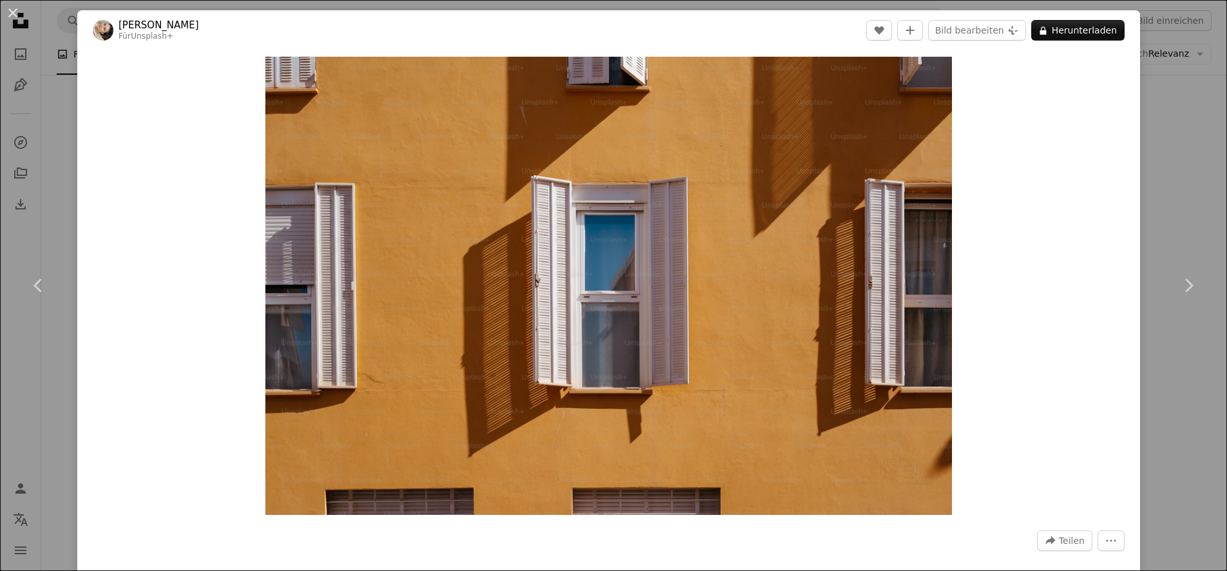
click at [58, 59] on div "An X shape Chevron left Chevron right [PERSON_NAME] Für Unsplash+ A heart A plu…" at bounding box center [613, 285] width 1227 height 571
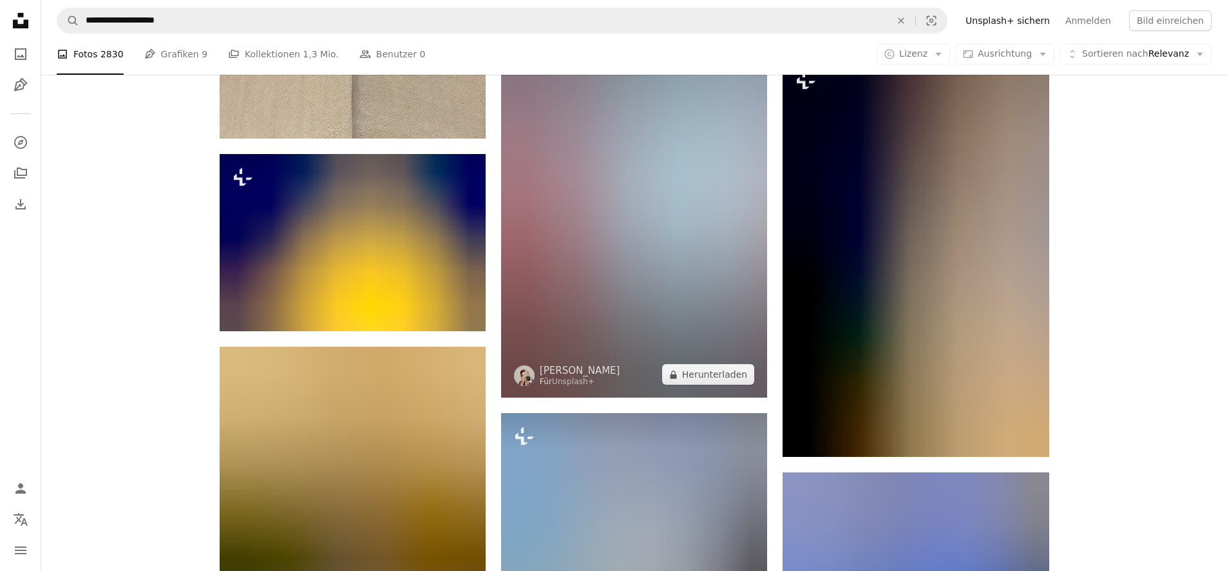
scroll to position [25751, 0]
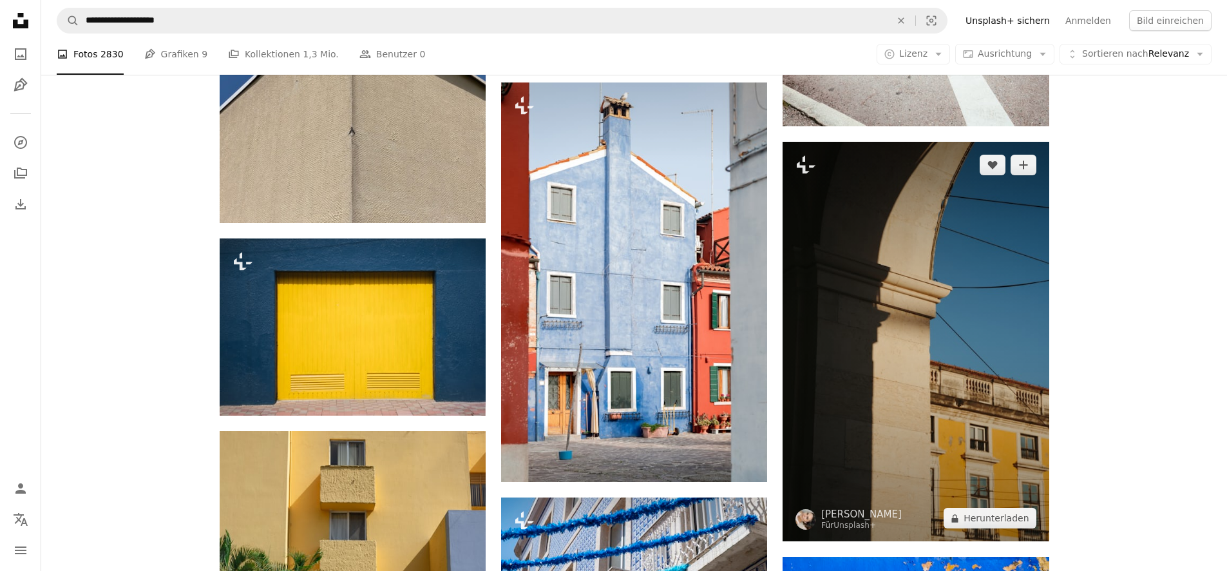
click at [967, 241] on img at bounding box center [915, 341] width 266 height 399
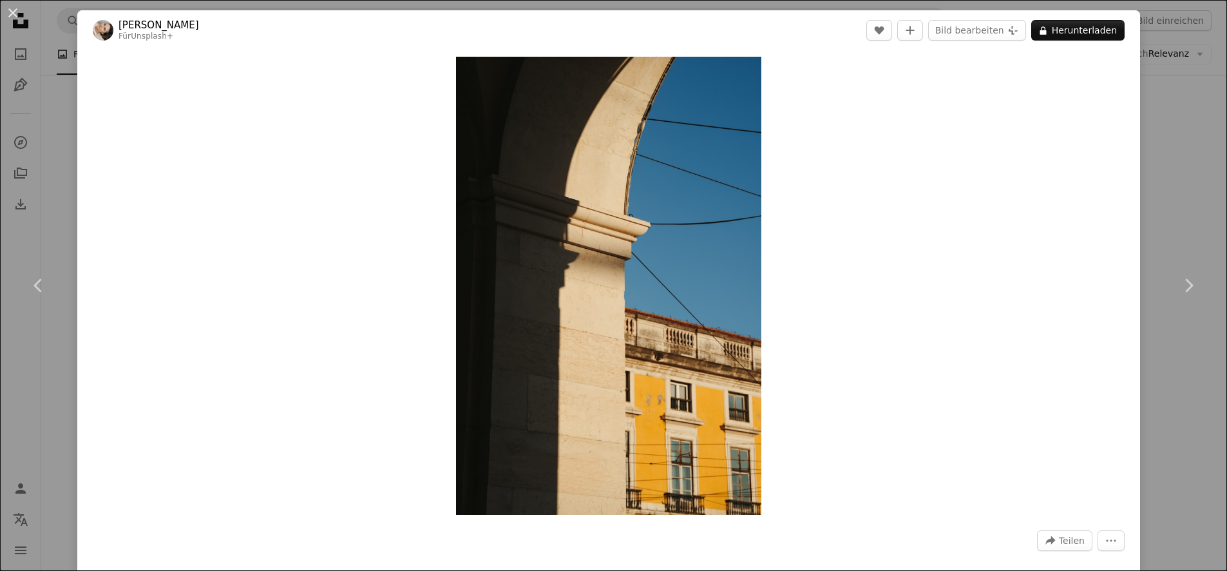
click at [64, 69] on div "An X shape Chevron left Chevron right [PERSON_NAME] Für Unsplash+ A heart A plu…" at bounding box center [613, 285] width 1227 height 571
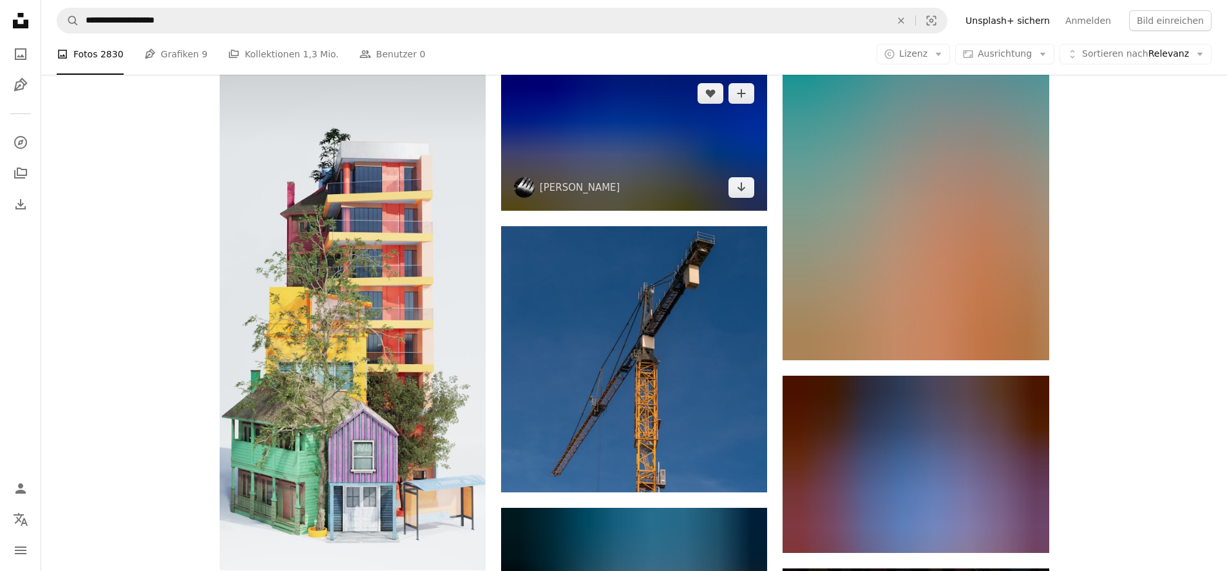
scroll to position [32097, 0]
